Goal: Transaction & Acquisition: Purchase product/service

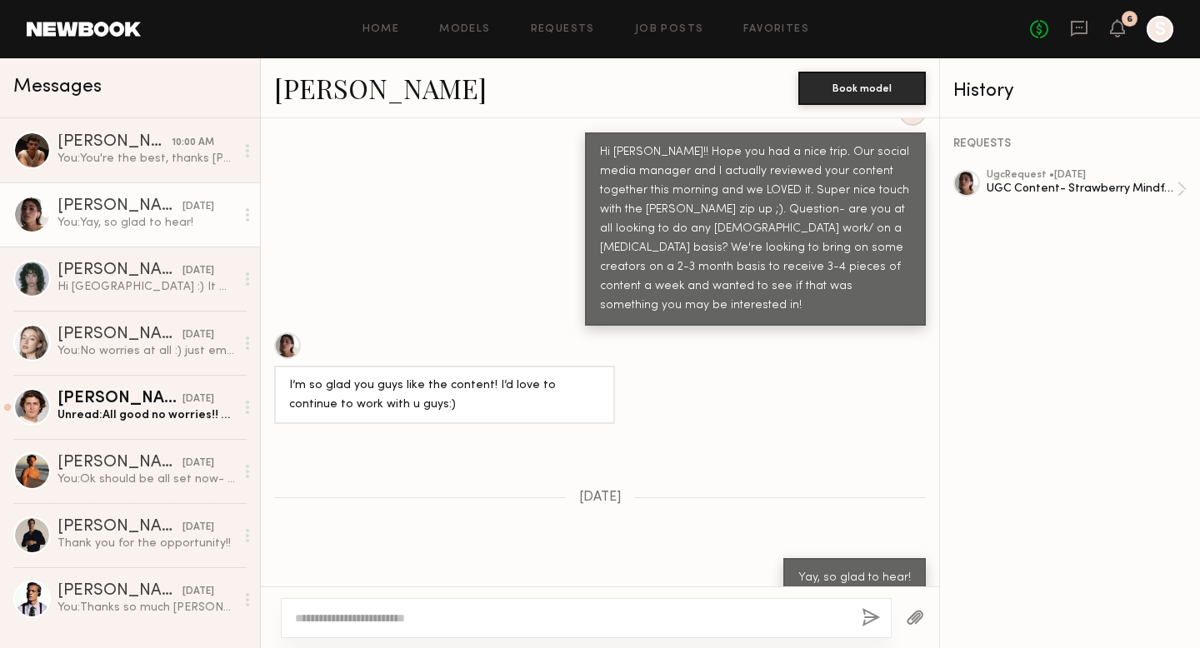
scroll to position [1817, 0]
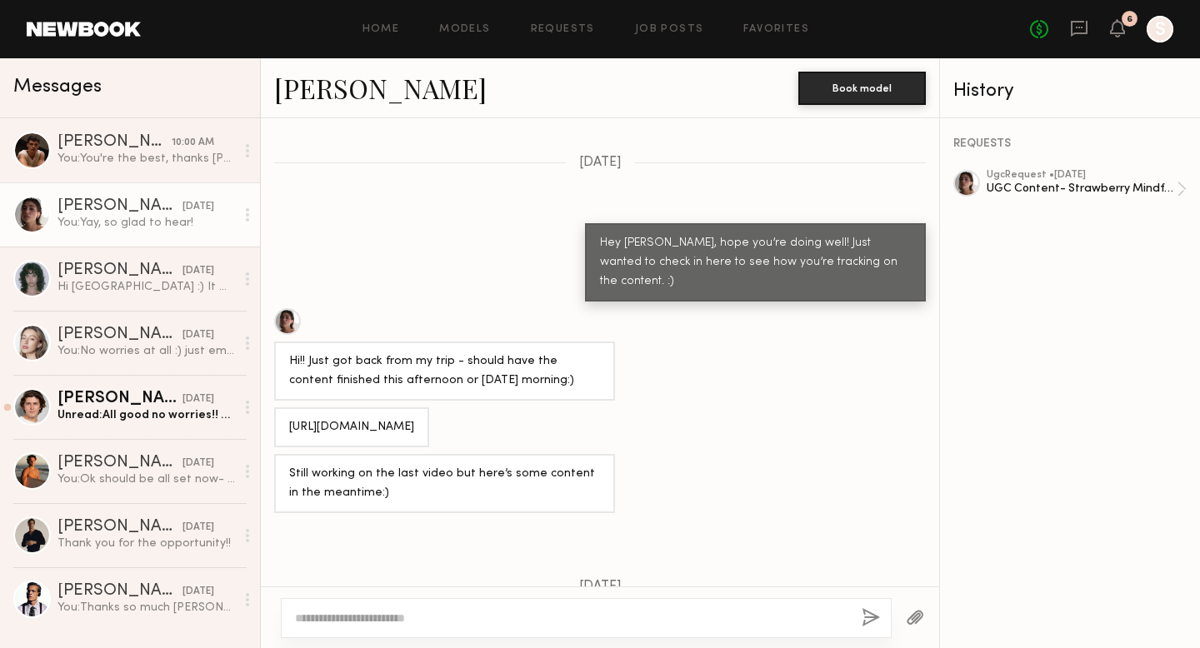
drag, startPoint x: 577, startPoint y: 429, endPoint x: 265, endPoint y: 388, distance: 314.4
click at [265, 408] on div "[URL][DOMAIN_NAME]" at bounding box center [600, 428] width 678 height 40
copy div "[URL][DOMAIN_NAME]"
click at [513, 223] on div "Hey [PERSON_NAME], hope you’re doing well! Just wanted to check in here to see …" at bounding box center [600, 262] width 678 height 78
click at [1113, 33] on icon at bounding box center [1117, 28] width 13 height 12
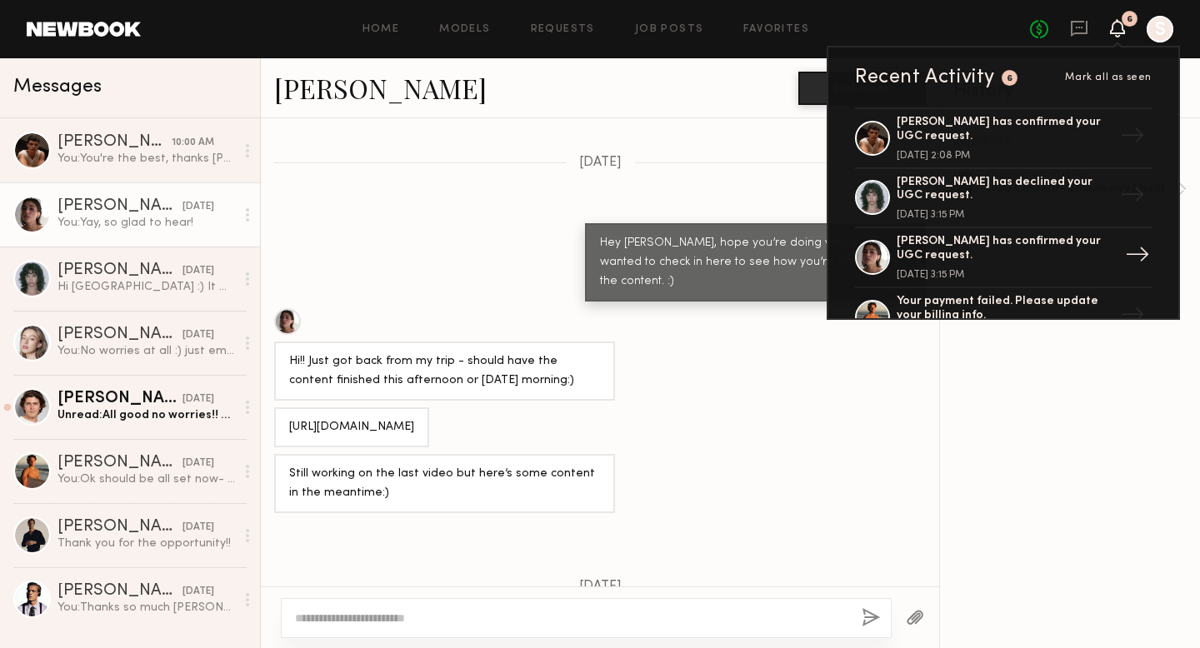
click at [1035, 243] on div "[PERSON_NAME] has confirmed your UGC request." at bounding box center [1005, 249] width 217 height 28
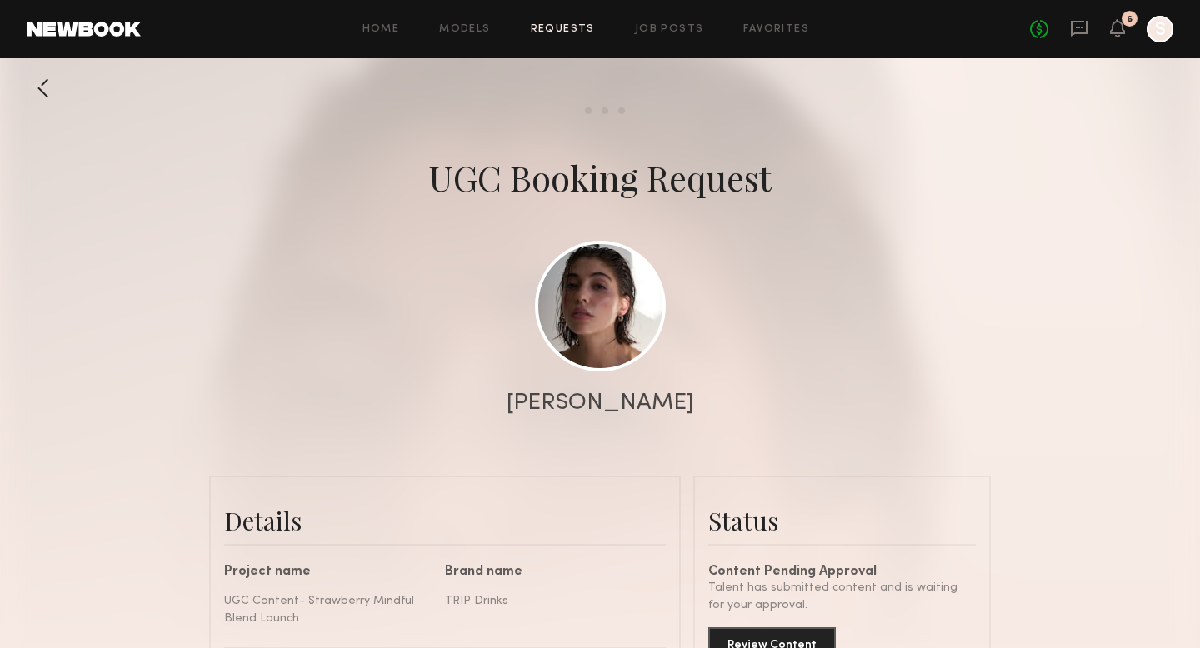
scroll to position [346, 0]
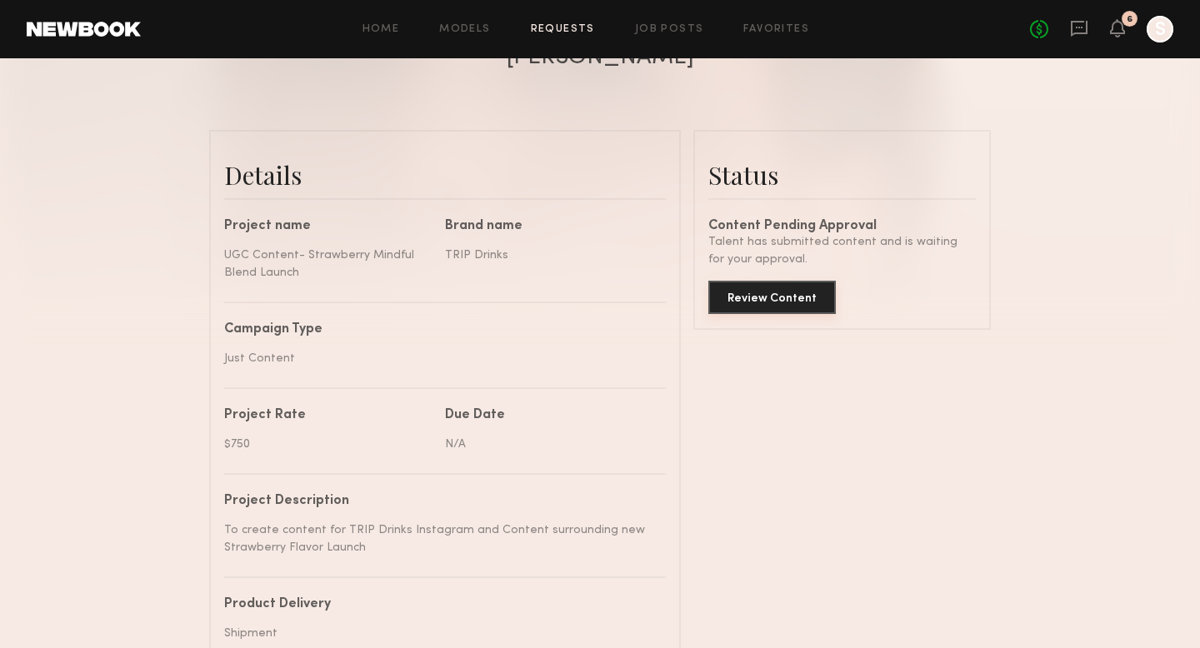
click at [778, 306] on button "Review Content" at bounding box center [772, 297] width 128 height 33
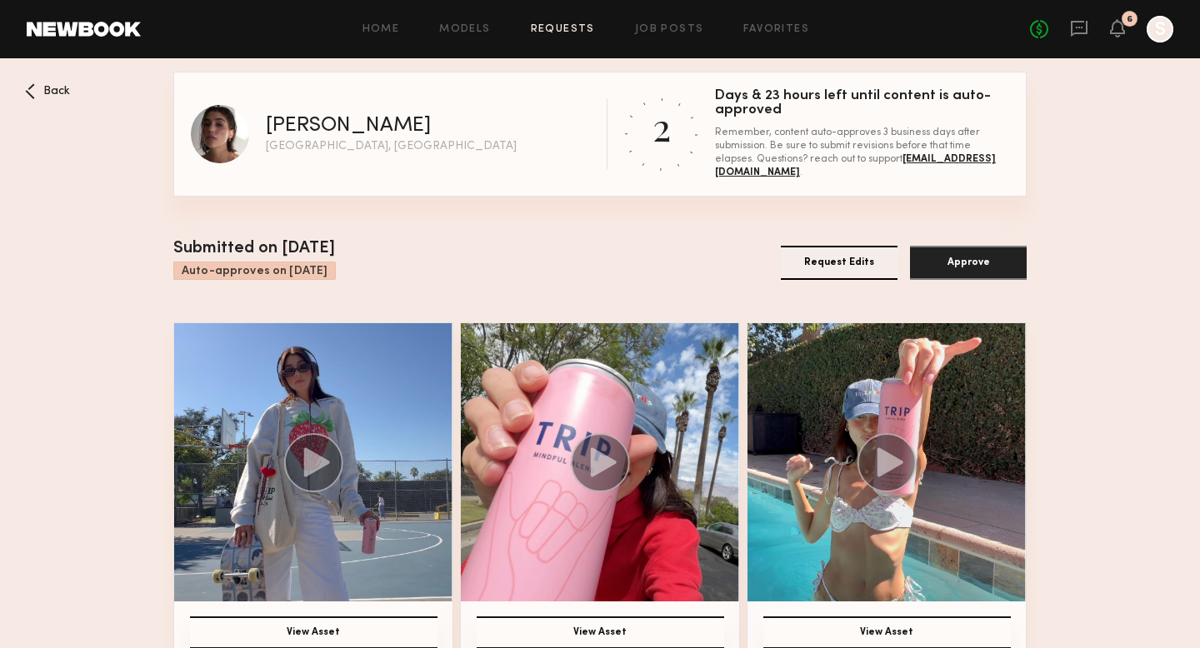
click at [978, 270] on button "Approve" at bounding box center [968, 263] width 117 height 34
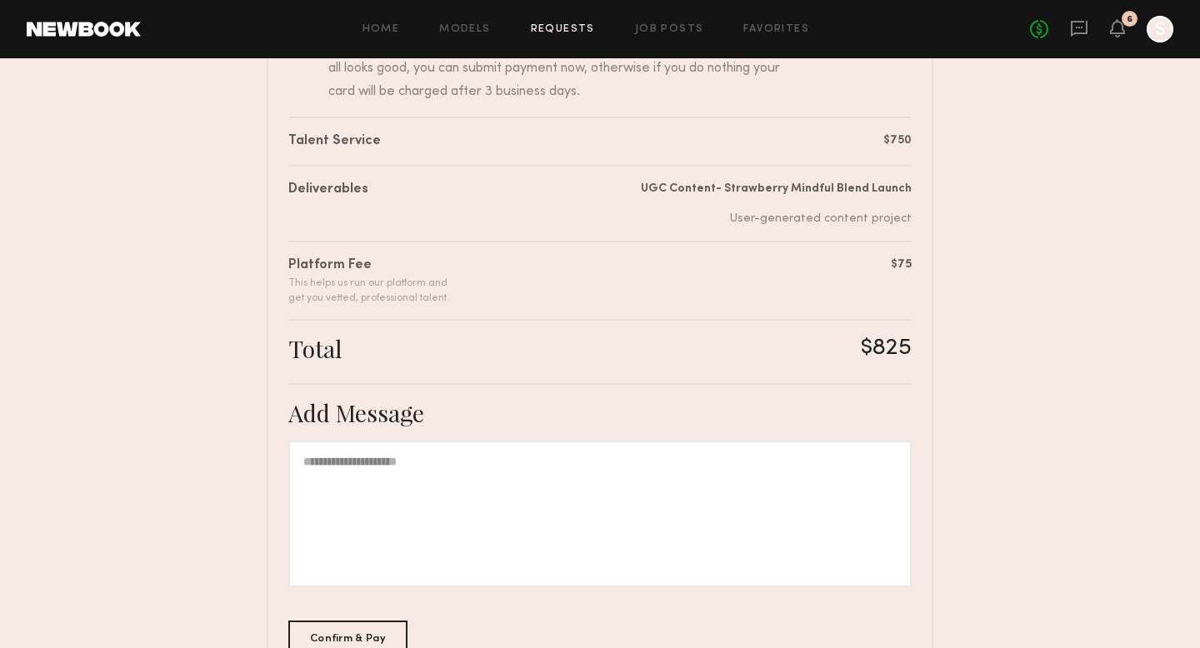
scroll to position [354, 0]
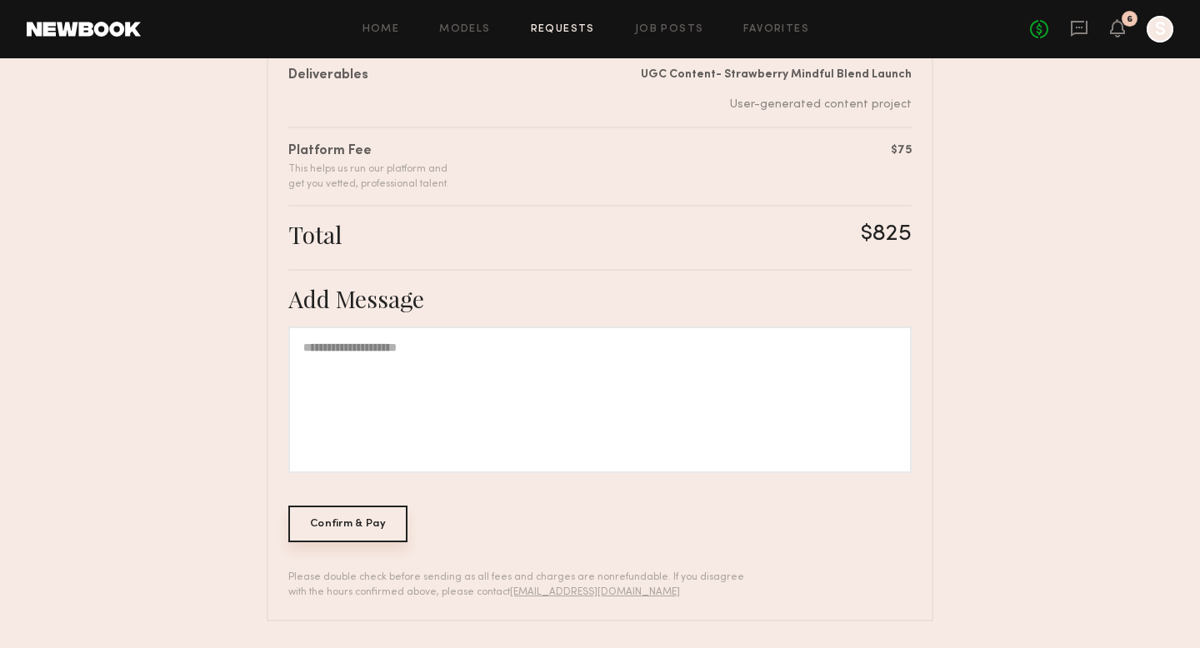
click at [382, 523] on div "Confirm & Pay" at bounding box center [347, 524] width 119 height 37
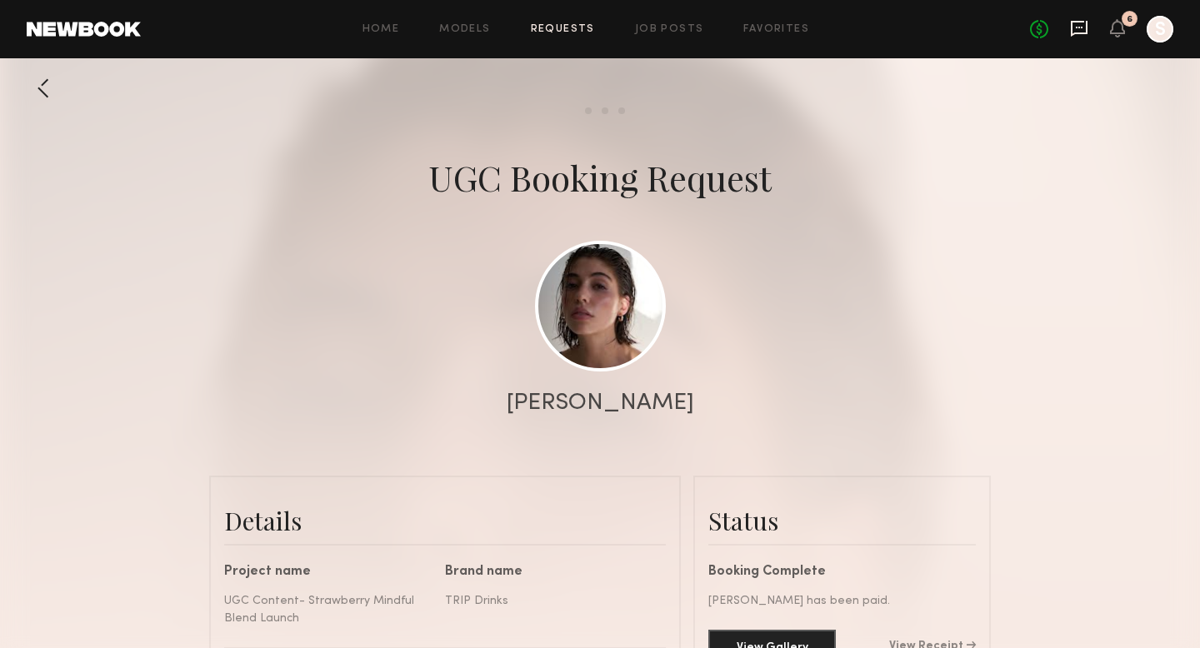
click at [1077, 32] on icon at bounding box center [1079, 29] width 17 height 16
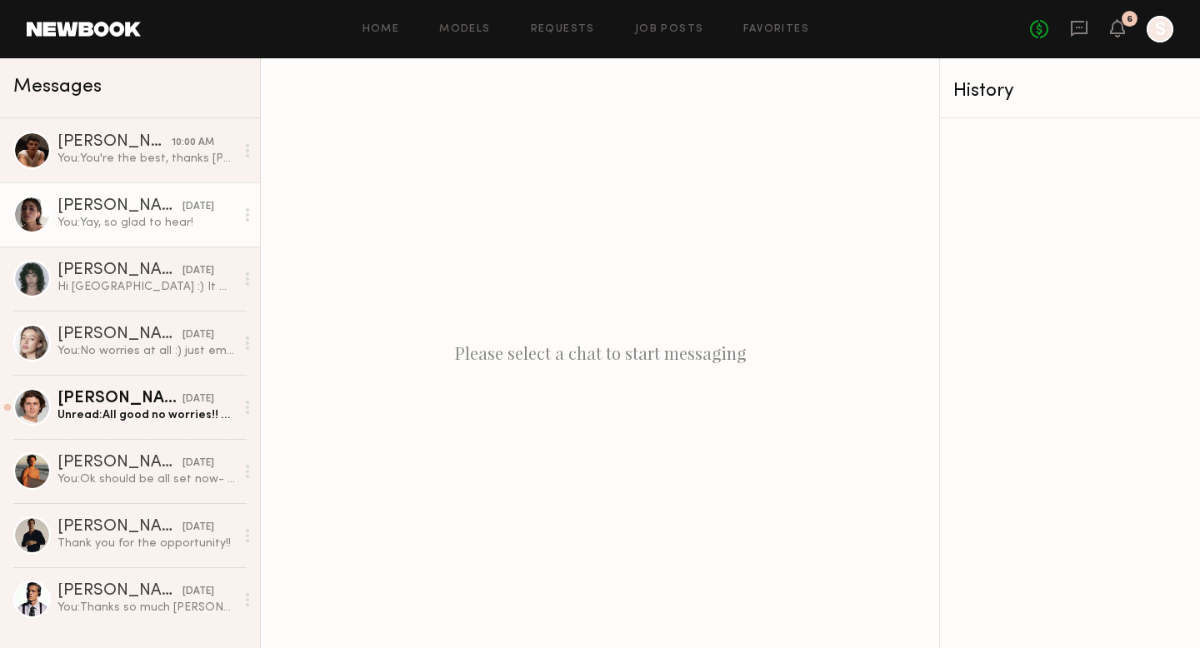
click at [156, 197] on link "Kelsey H. yesterday You: Yay, so glad to hear!" at bounding box center [130, 215] width 260 height 64
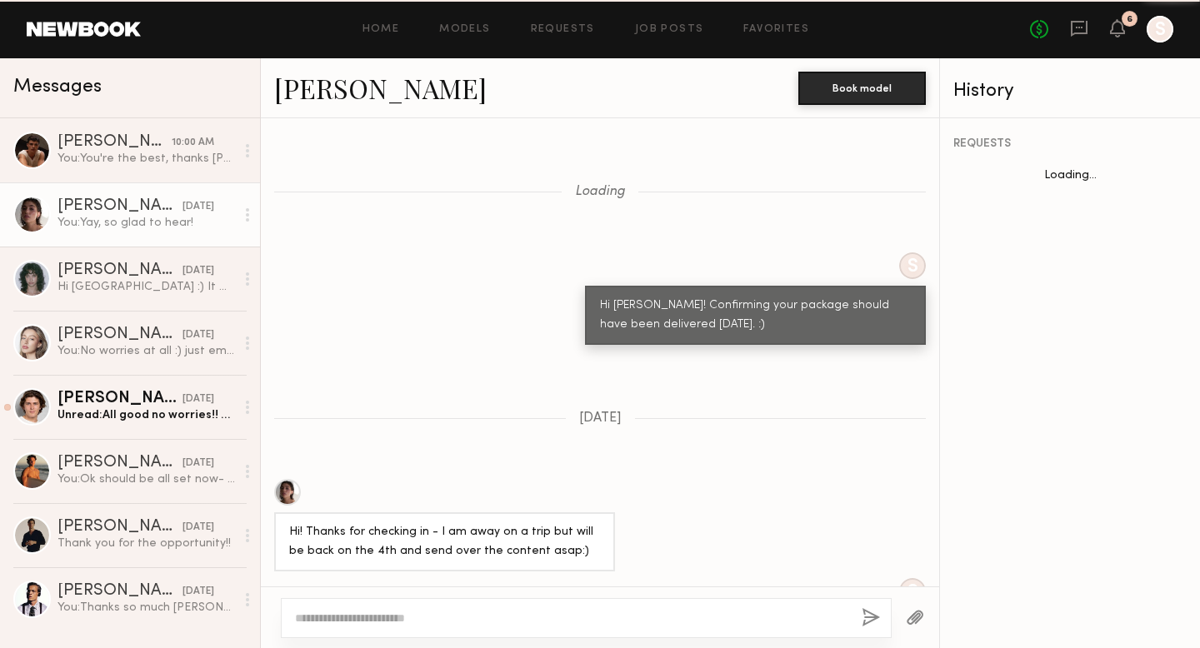
scroll to position [1151, 0]
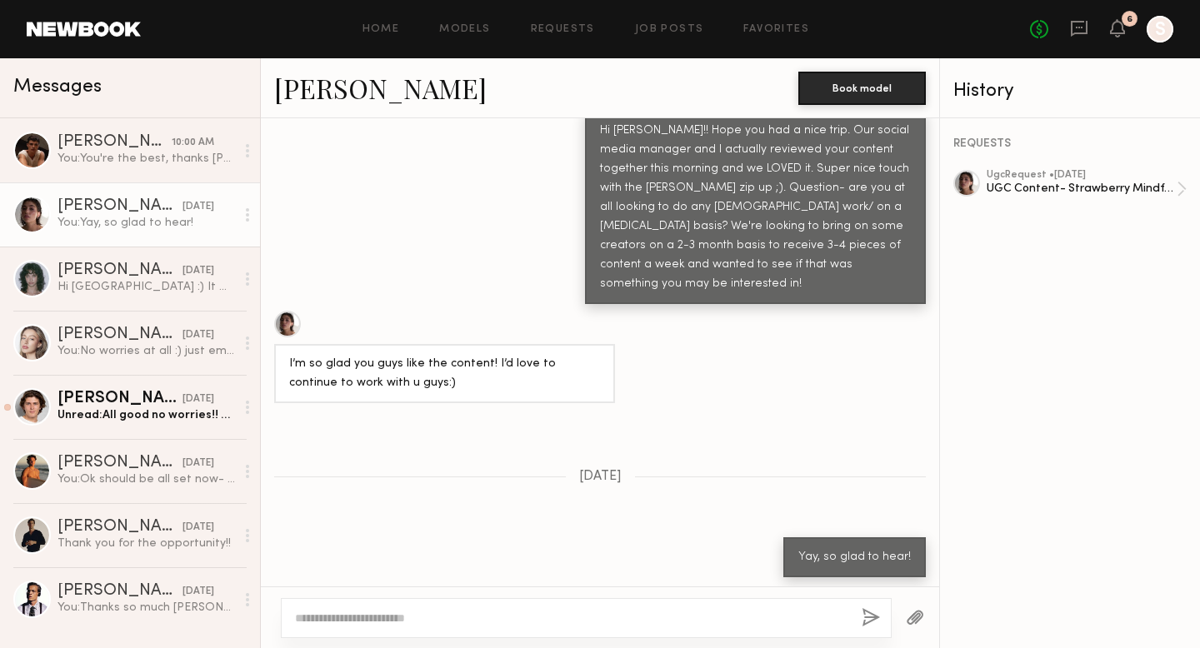
click at [673, 617] on textarea at bounding box center [571, 618] width 553 height 17
type textarea "**********"
click at [865, 623] on button "button" at bounding box center [871, 618] width 18 height 21
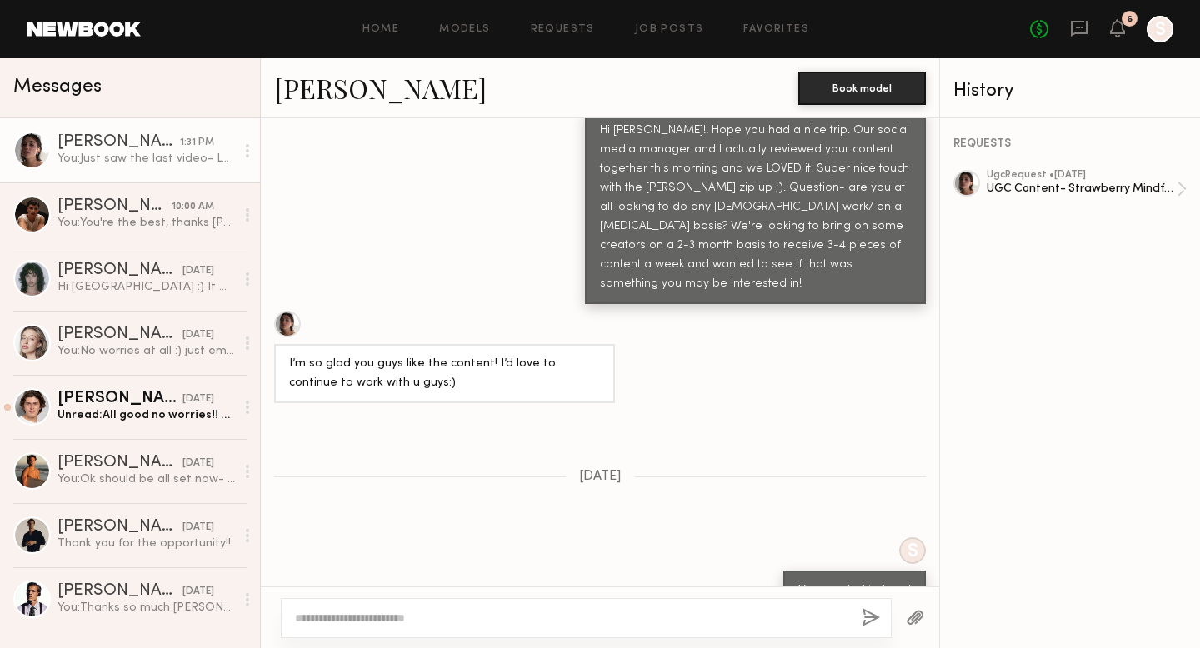
scroll to position [1503, 0]
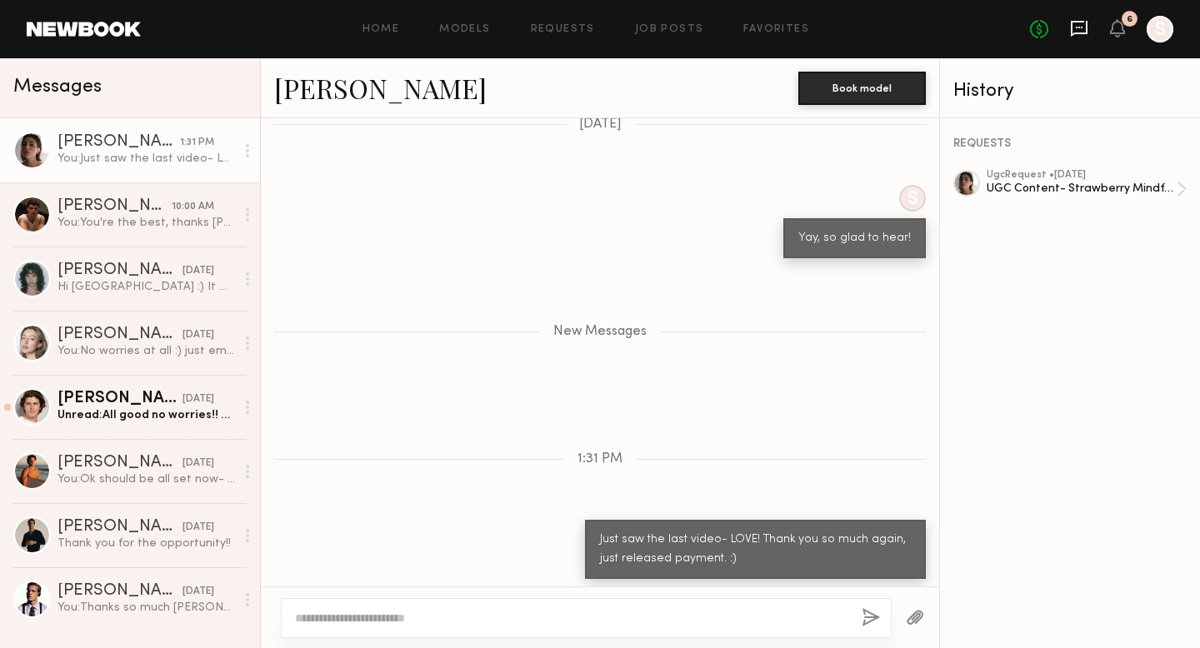
click at [1079, 28] on icon at bounding box center [1079, 28] width 18 height 18
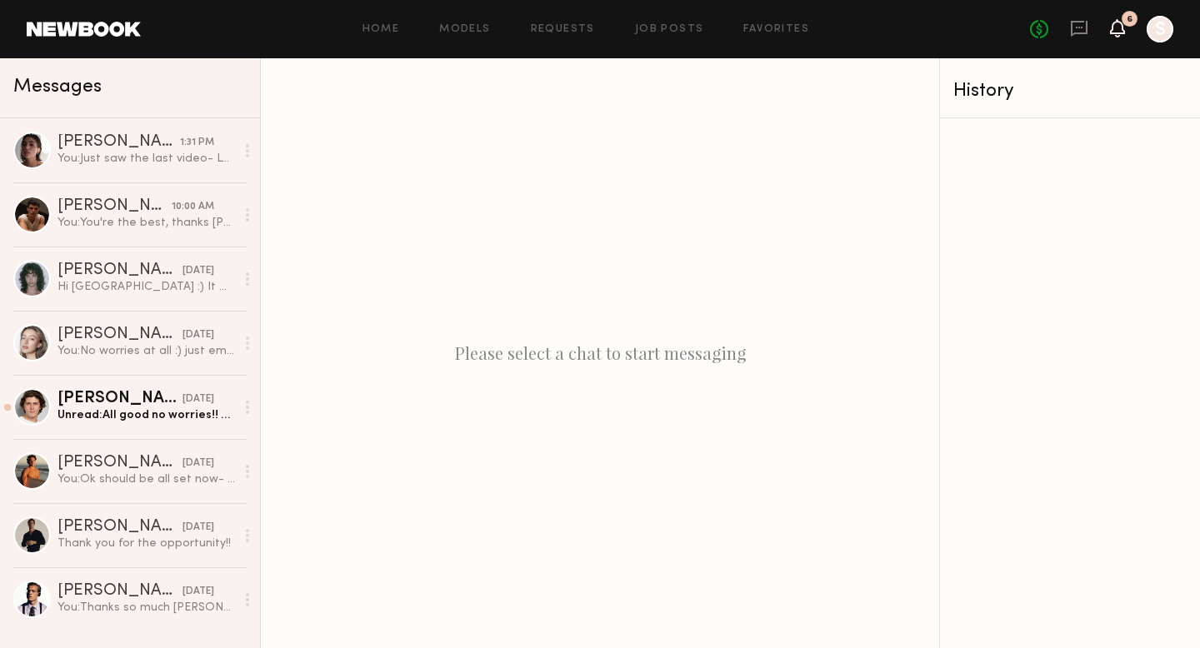
click at [1117, 34] on icon at bounding box center [1117, 28] width 15 height 18
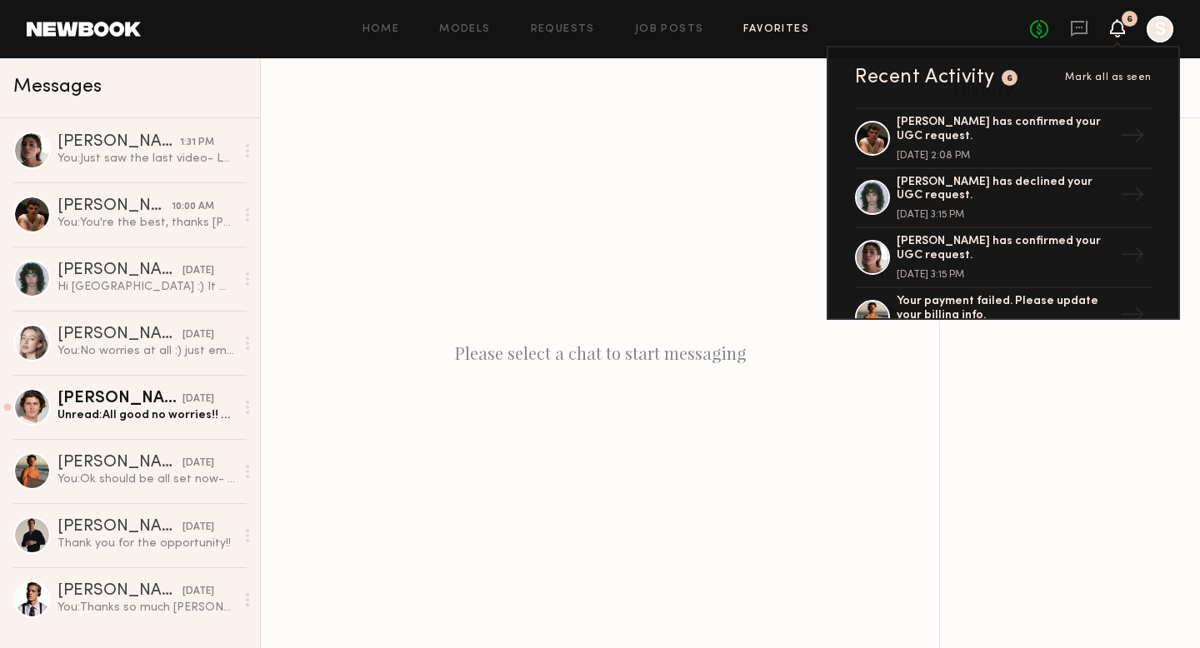
click at [796, 29] on link "Favorites" at bounding box center [776, 29] width 66 height 11
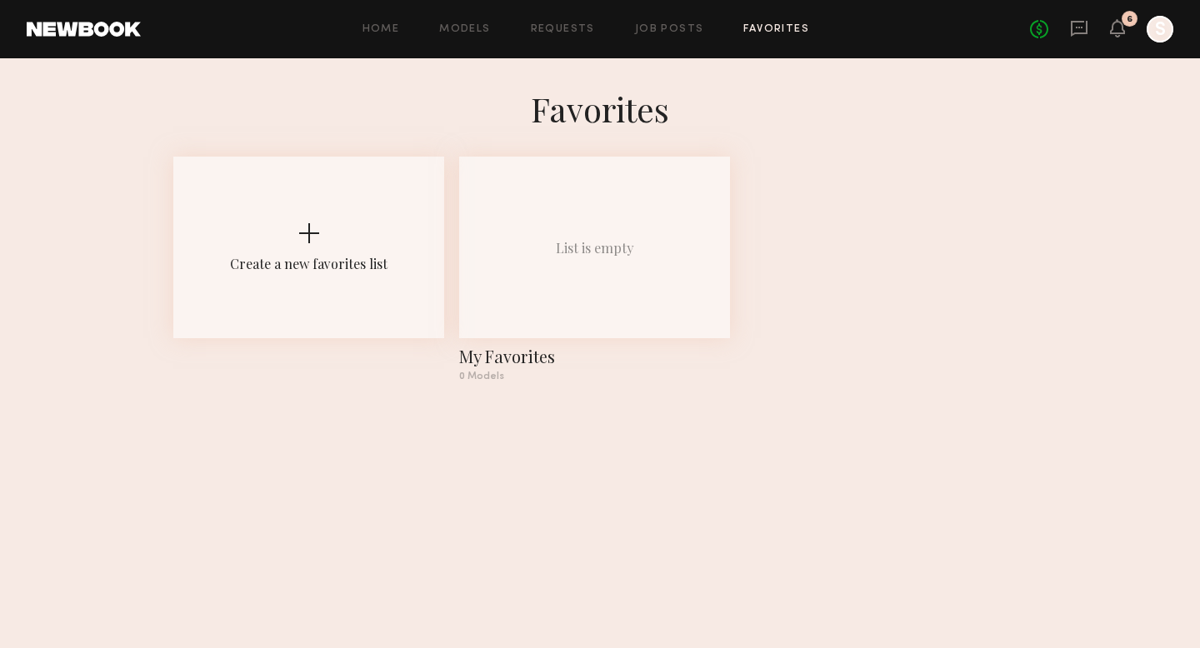
click at [1165, 33] on div at bounding box center [1160, 29] width 27 height 27
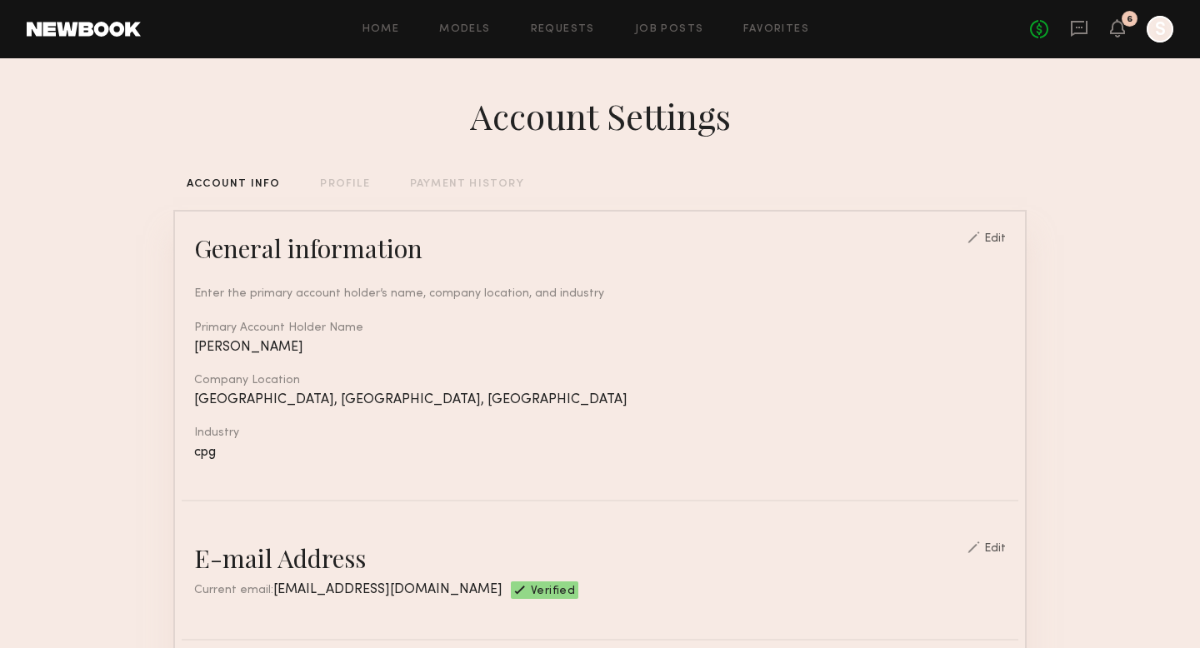
click at [451, 185] on div "PAYMENT HISTORY" at bounding box center [467, 184] width 114 height 11
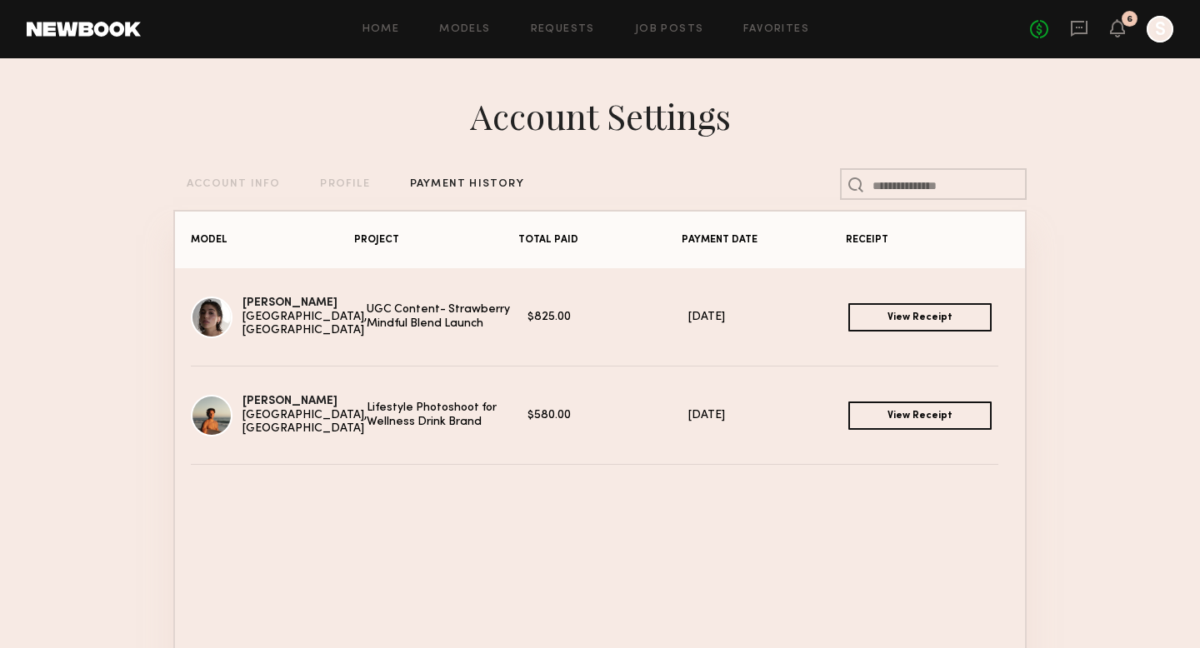
click at [944, 322] on link "View Receipt" at bounding box center [919, 317] width 143 height 28
click at [1083, 30] on icon at bounding box center [1079, 28] width 18 height 18
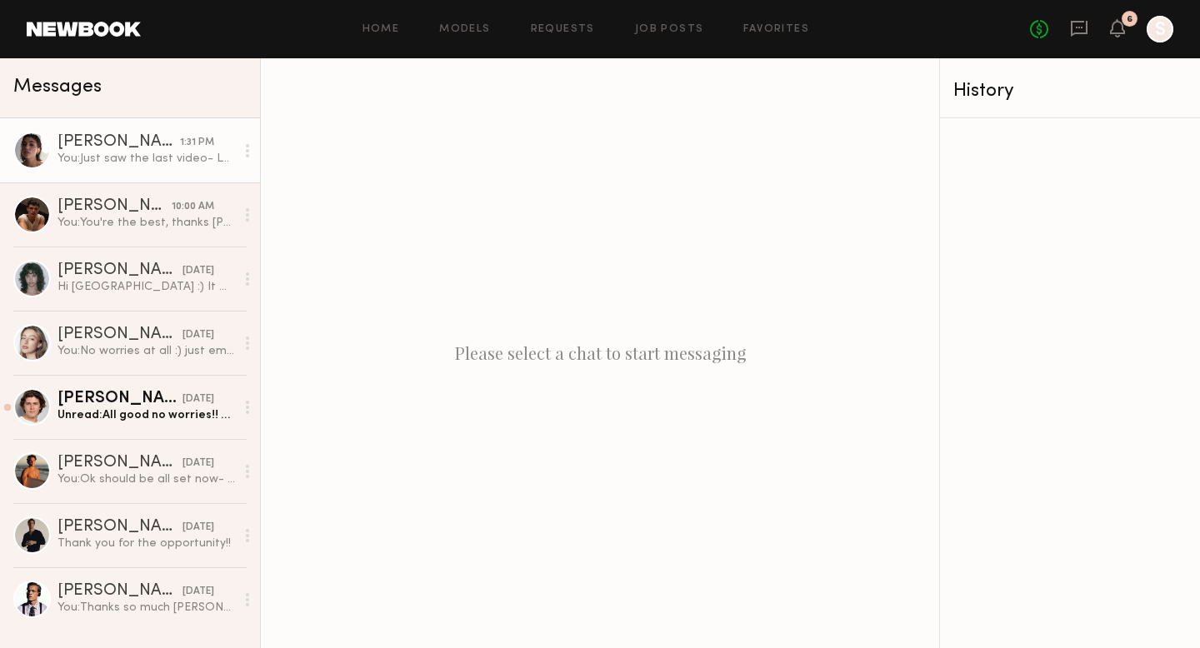
click at [196, 174] on link "Kelsey H. 1:31 PM You: Just saw the last video- LOVE! Thank you so much again, …" at bounding box center [130, 150] width 260 height 64
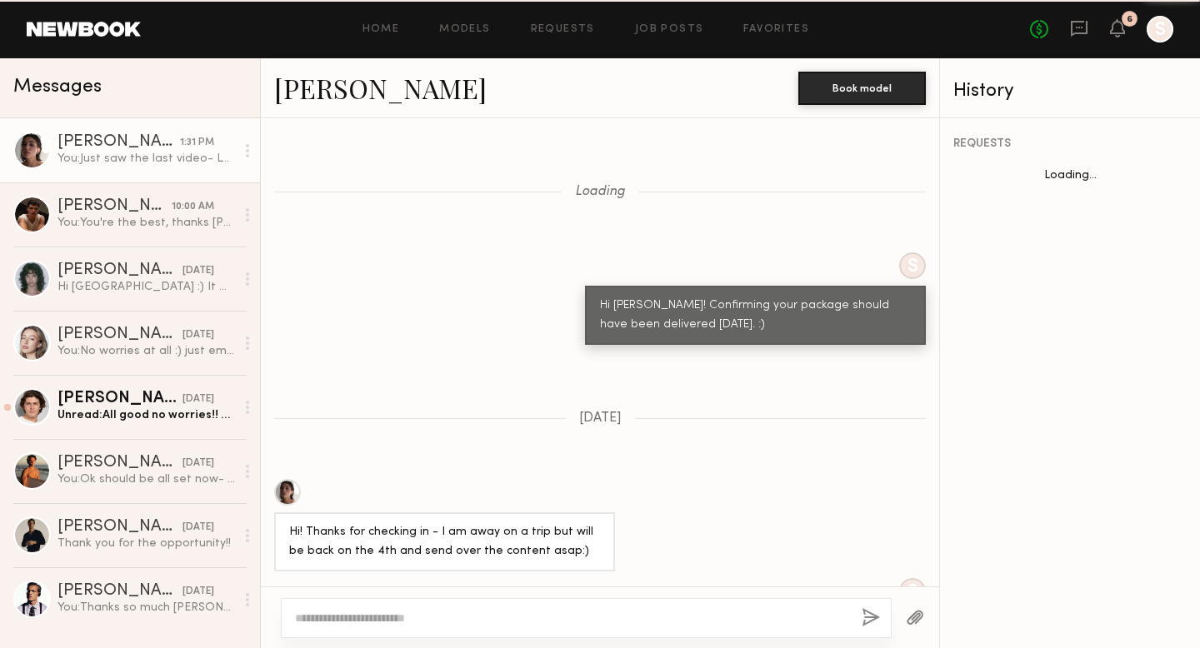
scroll to position [1377, 0]
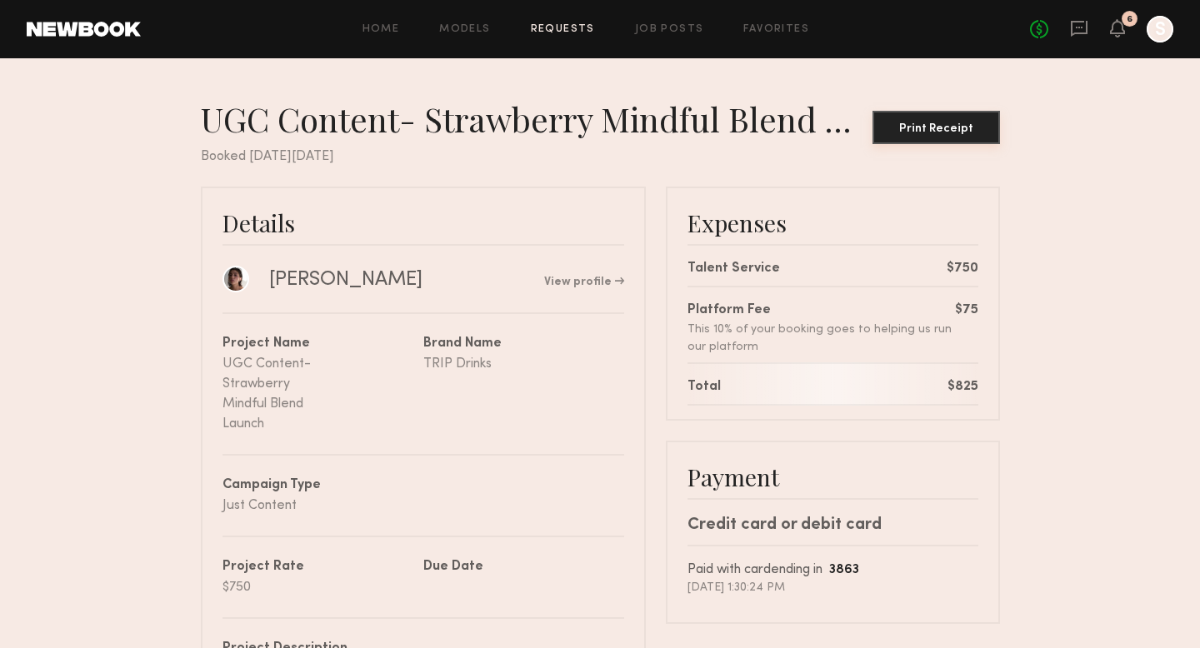
click at [913, 124] on div "Print Receipt" at bounding box center [936, 129] width 114 height 12
click at [917, 119] on button "Print Receipt" at bounding box center [937, 127] width 128 height 33
